Goal: Transaction & Acquisition: Book appointment/travel/reservation

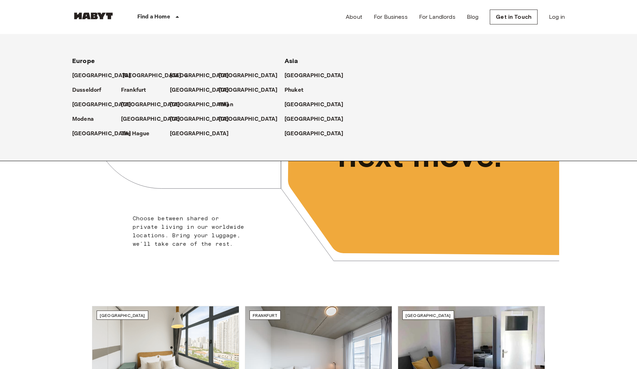
click at [136, 77] on p "[GEOGRAPHIC_DATA]" at bounding box center [151, 75] width 59 height 8
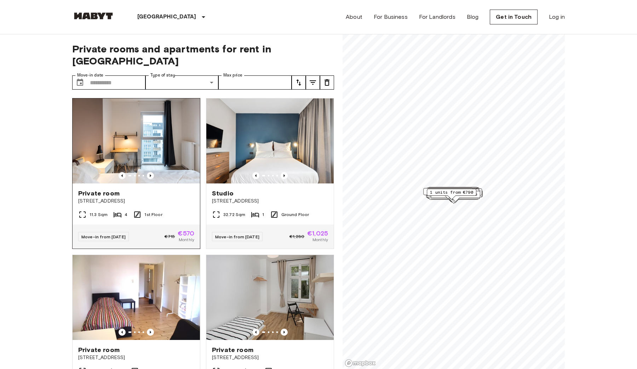
click at [130, 129] on img at bounding box center [136, 140] width 127 height 85
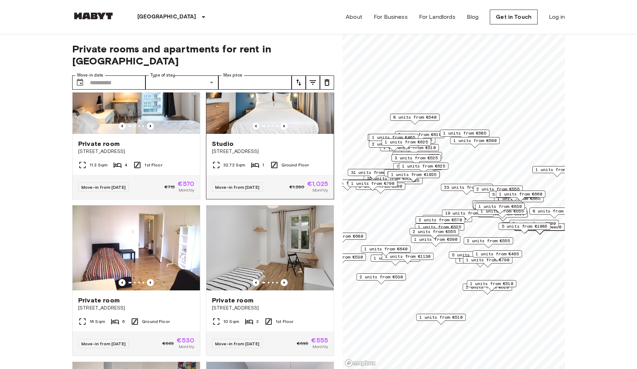
scroll to position [6, 0]
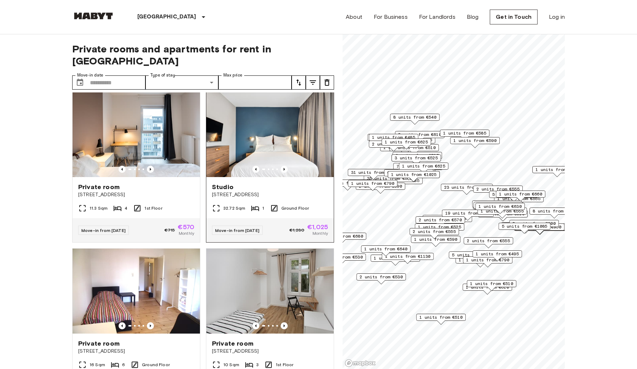
click at [288, 110] on img at bounding box center [269, 134] width 127 height 85
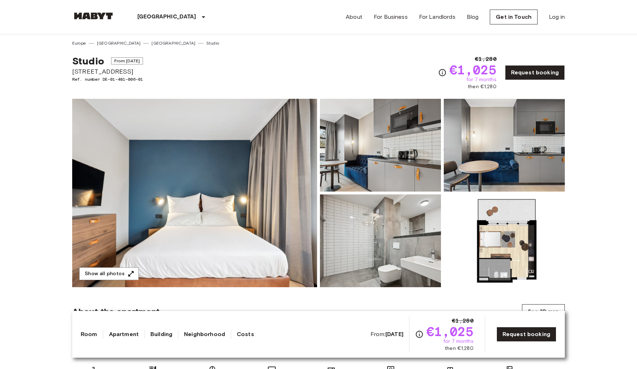
drag, startPoint x: 470, startPoint y: 83, endPoint x: 504, endPoint y: 82, distance: 34.0
click at [504, 82] on div "€1,280 €1,025 for 7 months then €1,280 Request booking" at bounding box center [501, 72] width 127 height 35
click at [502, 92] on div "Show all photos" at bounding box center [316, 186] width 495 height 199
